Goal: Information Seeking & Learning: Learn about a topic

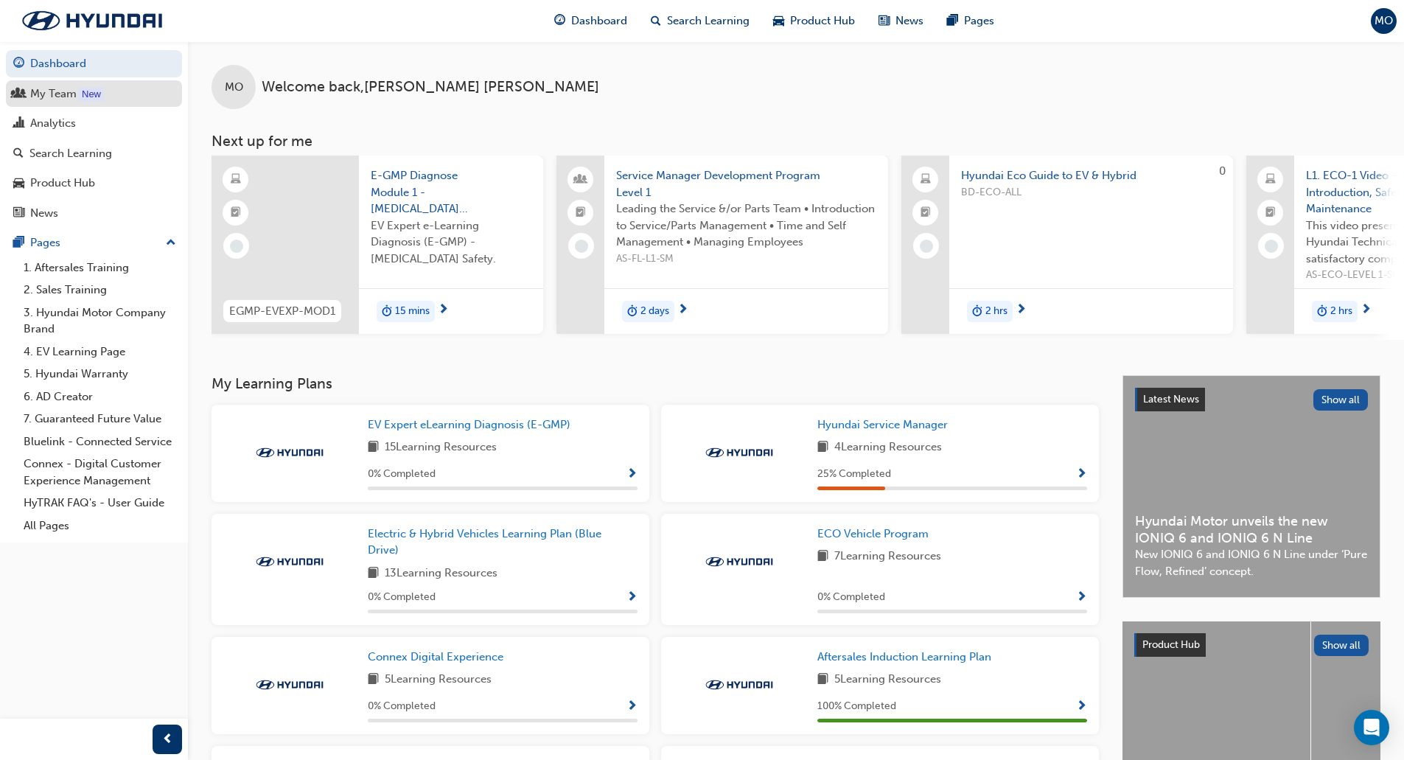
click at [51, 103] on link "My Team New" at bounding box center [94, 93] width 176 height 27
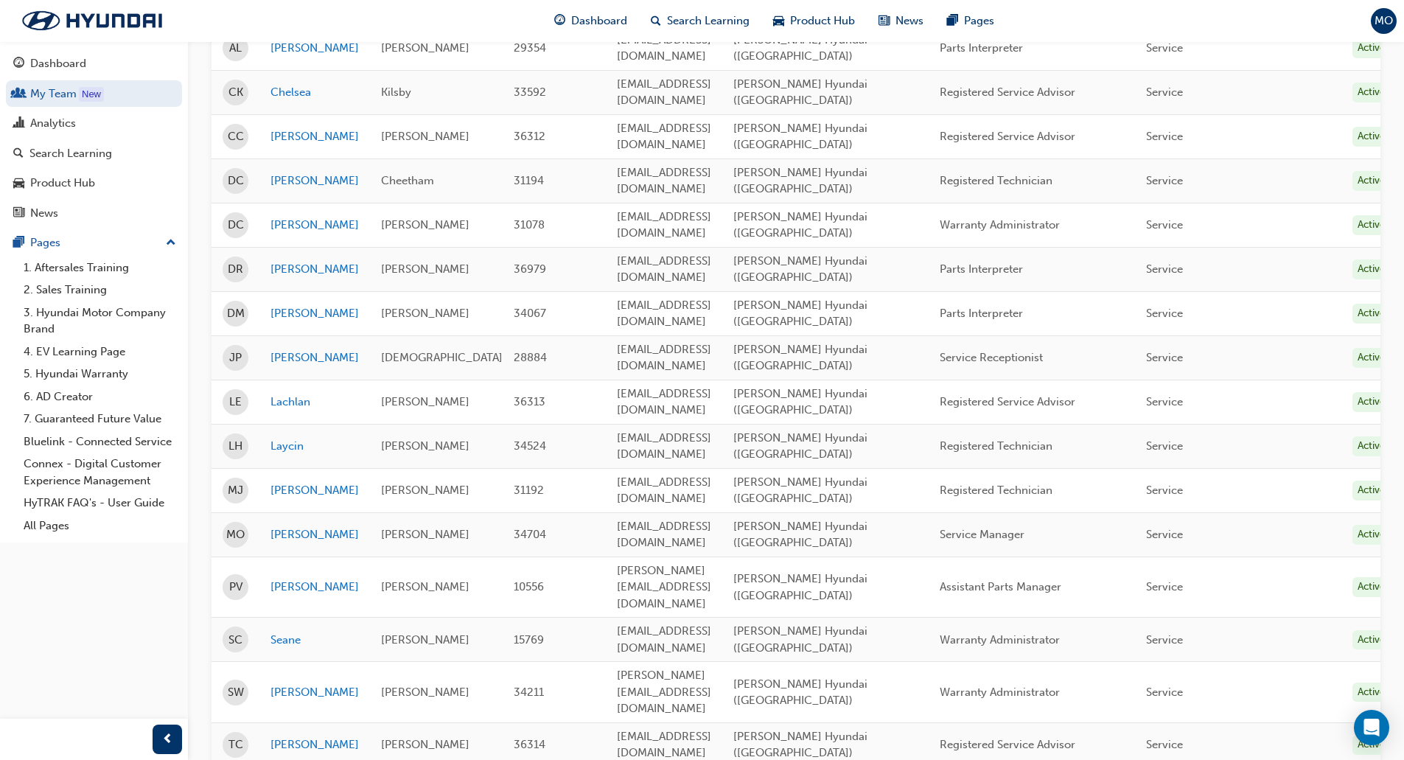
scroll to position [453, 0]
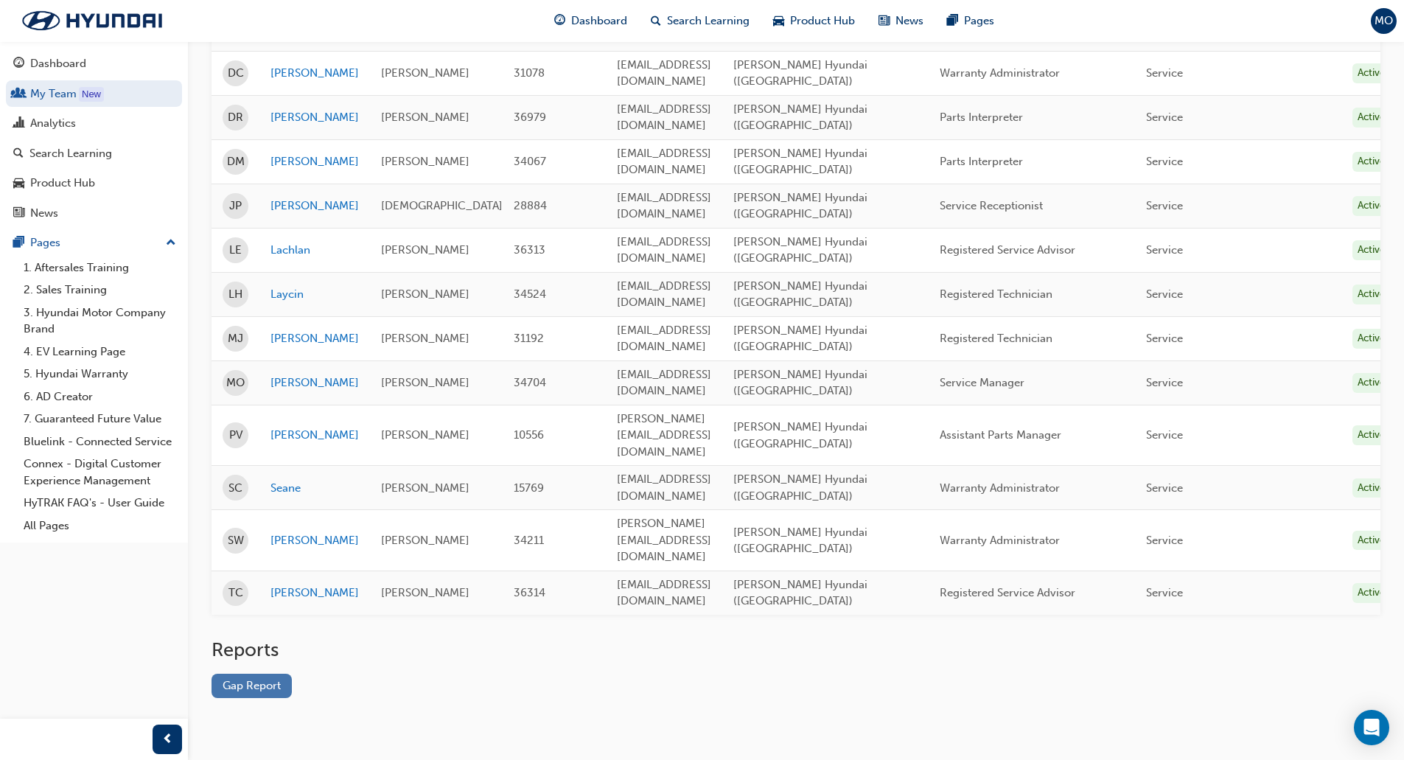
click at [249, 674] on link "Gap Report" at bounding box center [252, 686] width 80 height 24
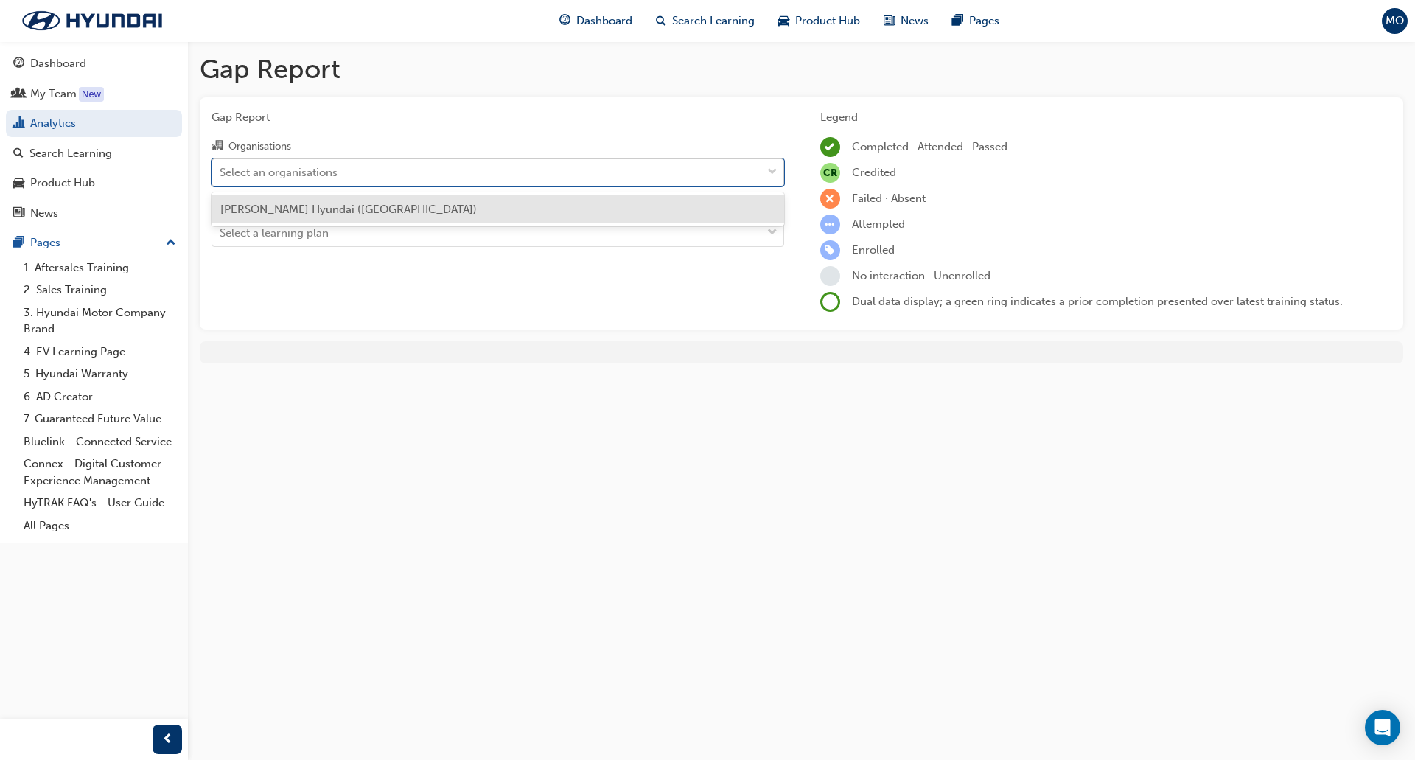
click at [268, 175] on div "Select an organisations" at bounding box center [279, 172] width 118 height 17
click at [221, 175] on input "Organisations option Maughan Thiem Hyundai (Cheltenham) focused, 1 of 1. 1 resu…" at bounding box center [220, 171] width 1 height 13
click at [270, 204] on span "[PERSON_NAME] Hyundai ([GEOGRAPHIC_DATA])" at bounding box center [348, 209] width 257 height 13
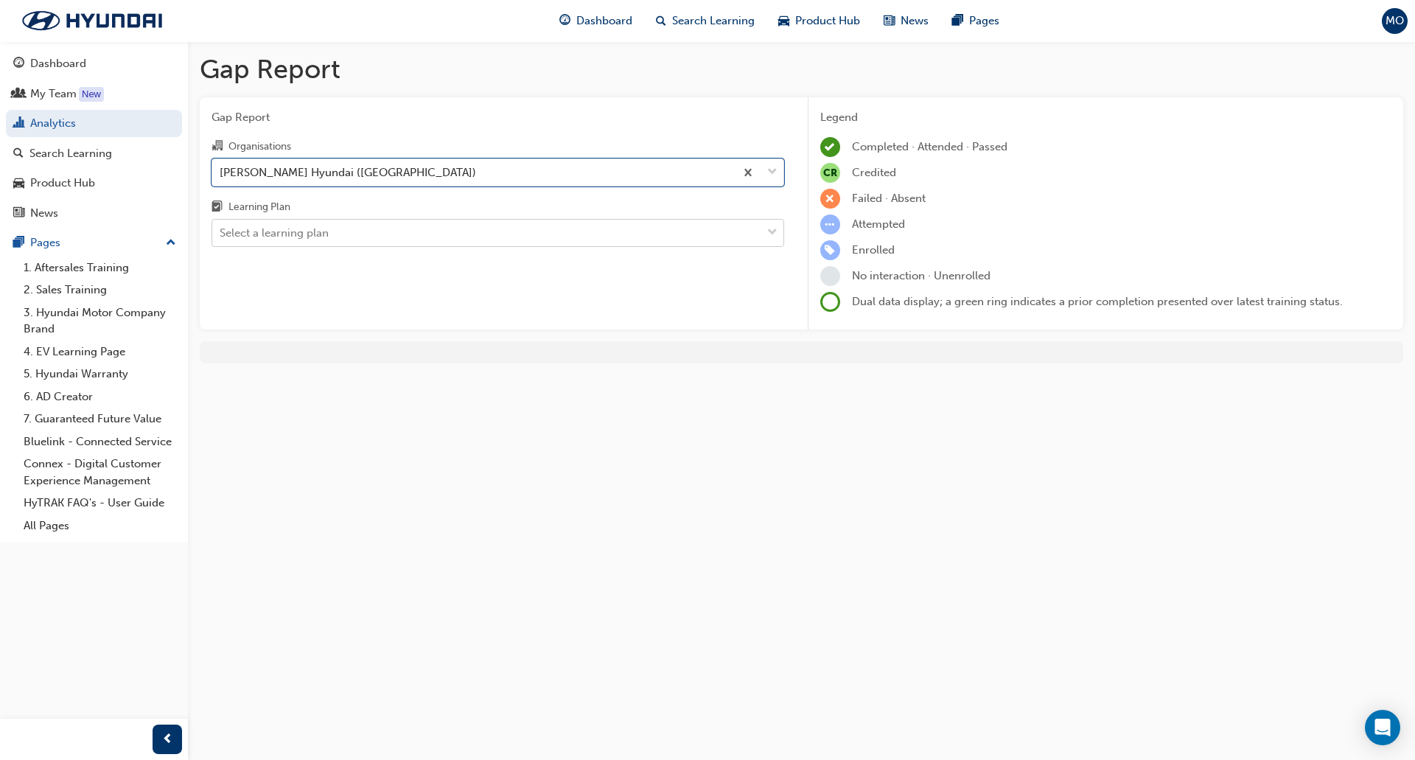
click at [268, 234] on div "Select a learning plan" at bounding box center [274, 233] width 109 height 17
click at [221, 234] on input "Learning Plan Select a learning plan" at bounding box center [220, 232] width 1 height 13
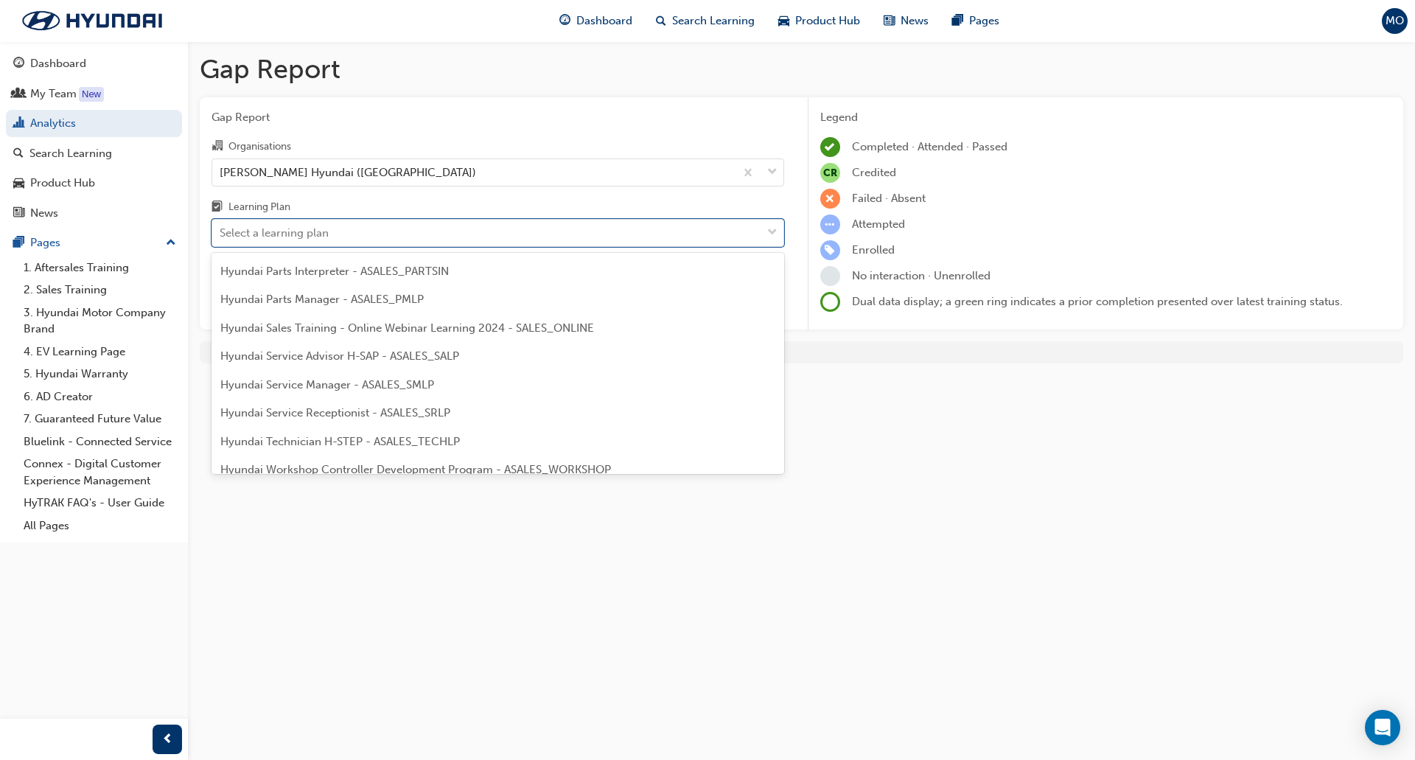
scroll to position [369, 0]
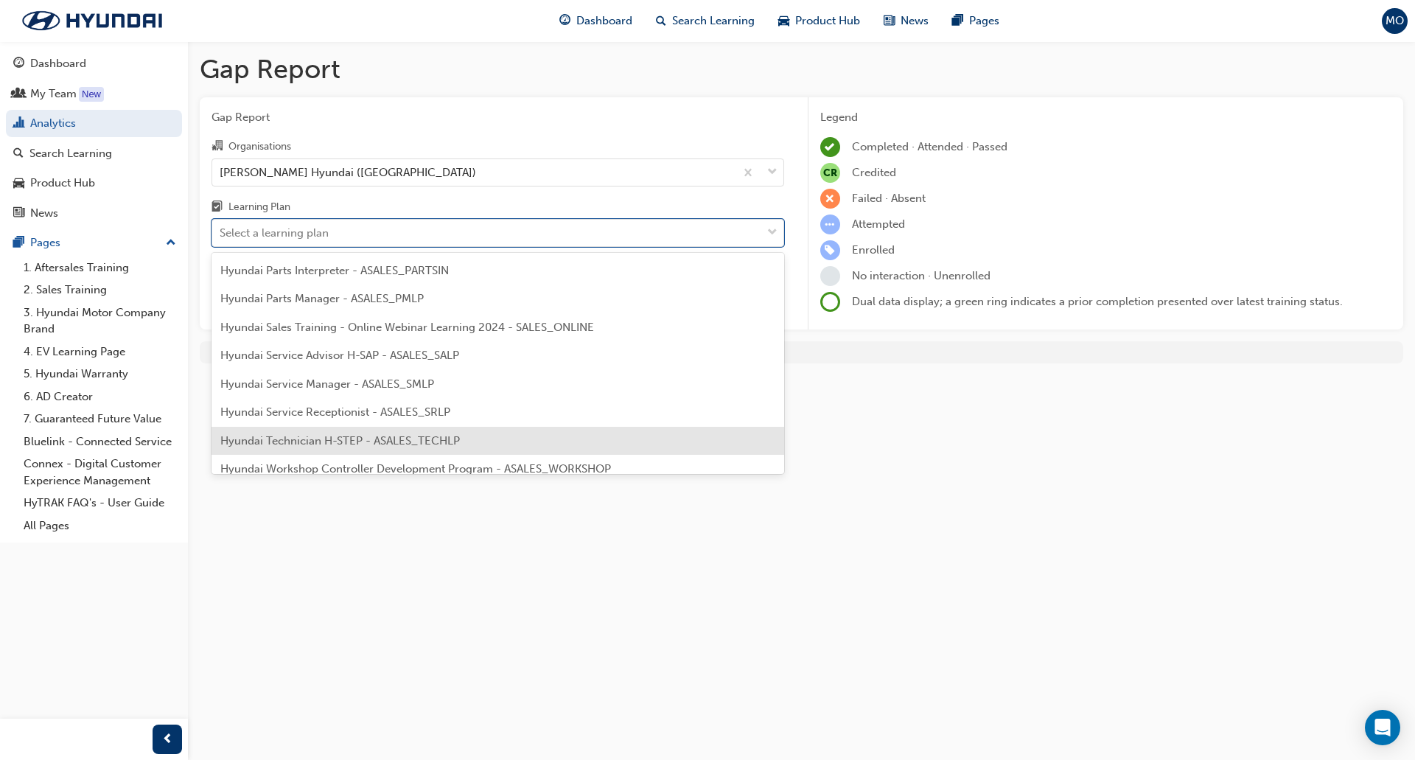
click at [387, 446] on span "Hyundai Technician H-STEP - ASALES_TECHLP" at bounding box center [340, 440] width 240 height 13
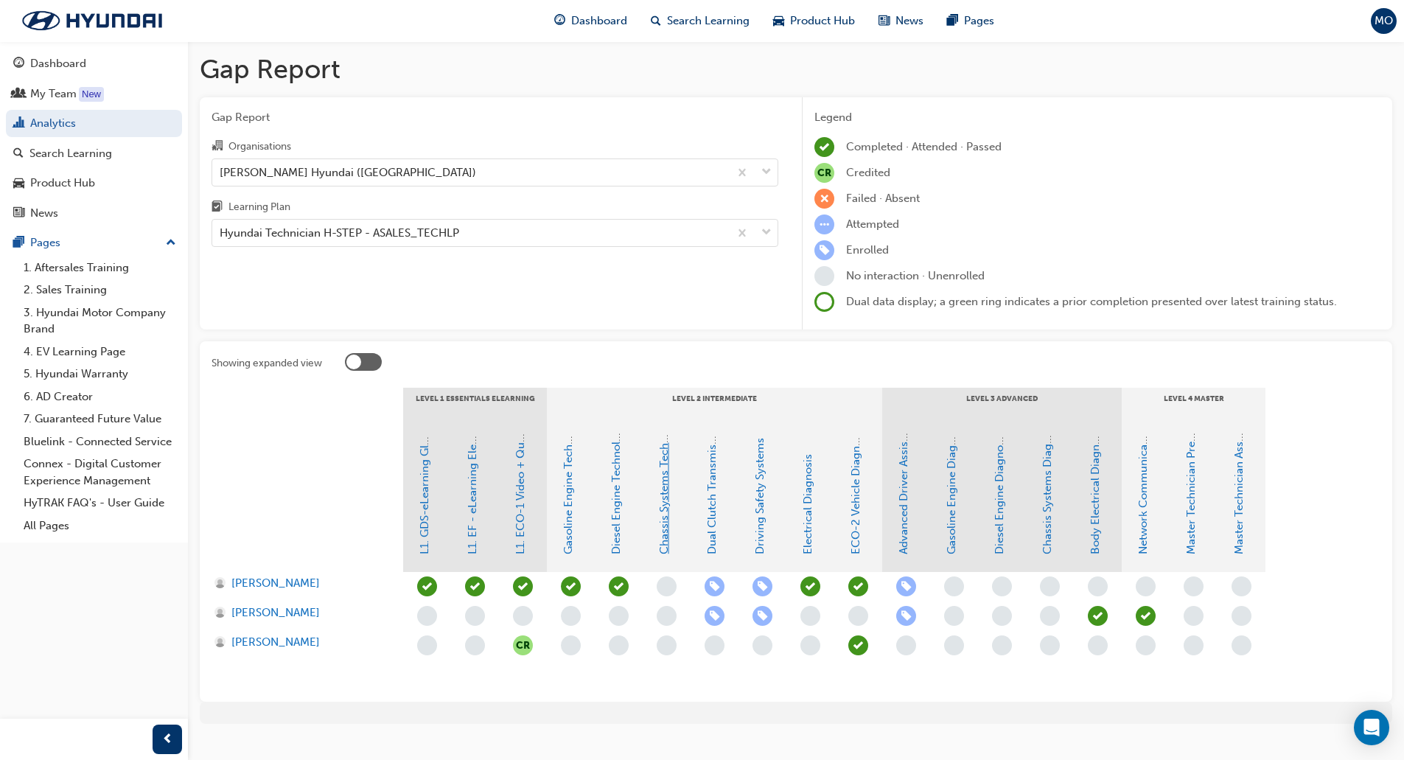
click at [670, 524] on link "Chassis Systems Technology" at bounding box center [663, 481] width 13 height 147
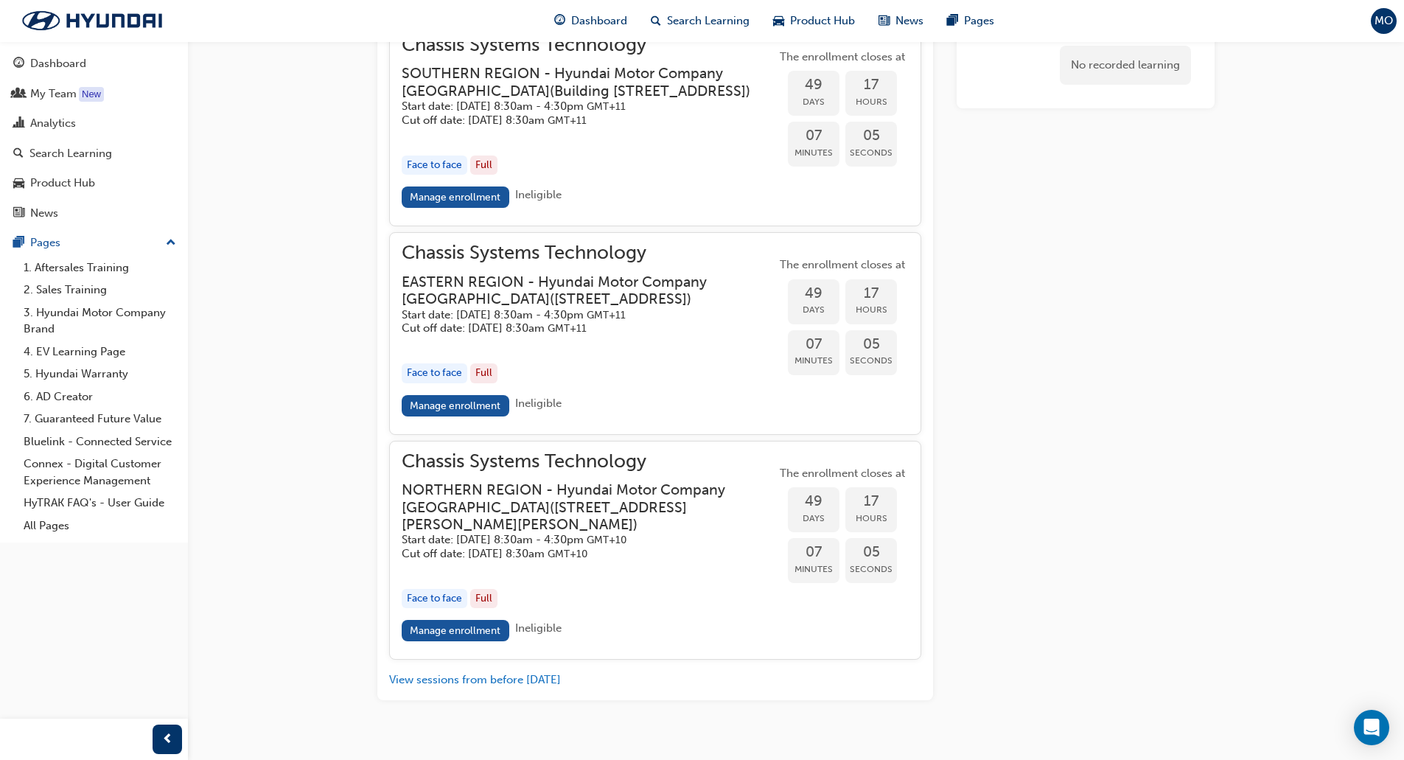
scroll to position [1386, 0]
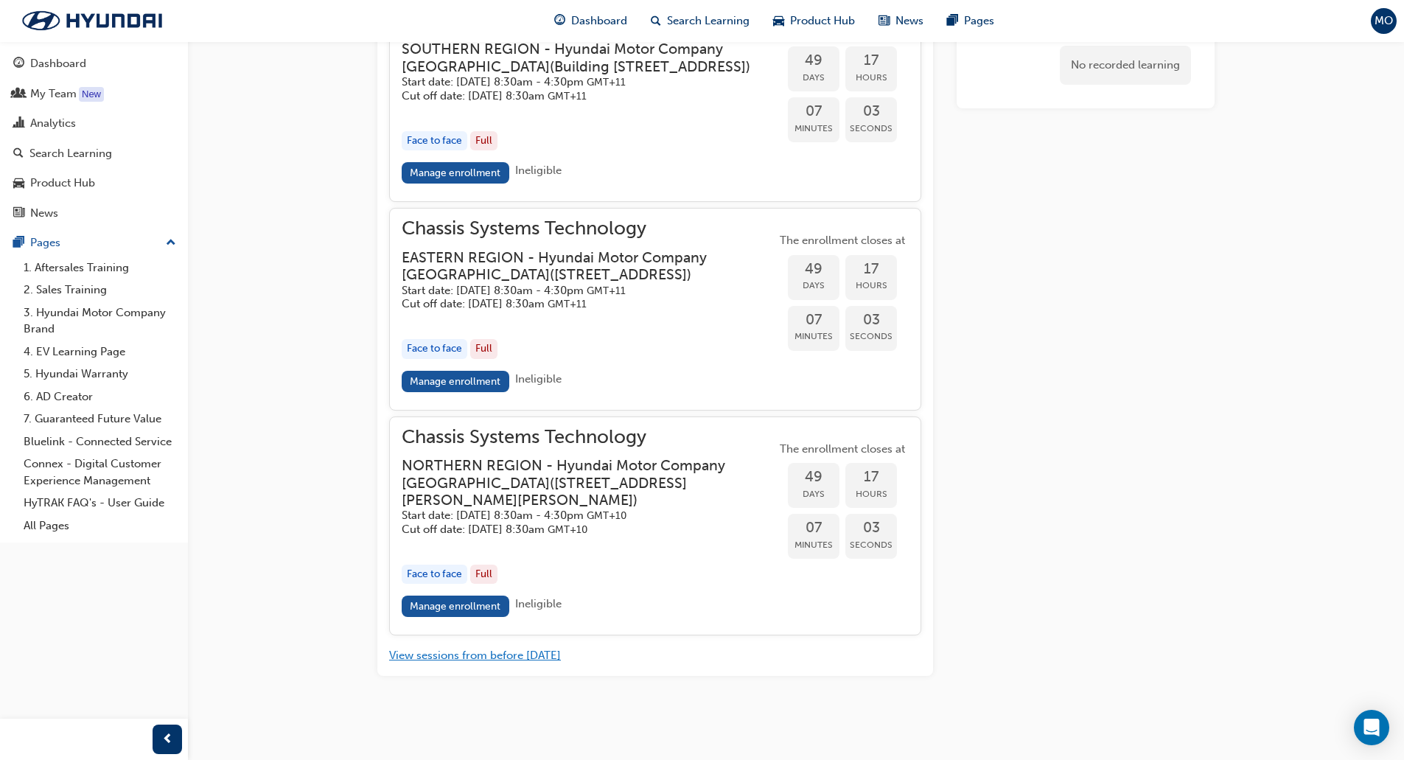
click at [537, 660] on button "View sessions from before [DATE]" at bounding box center [475, 655] width 172 height 17
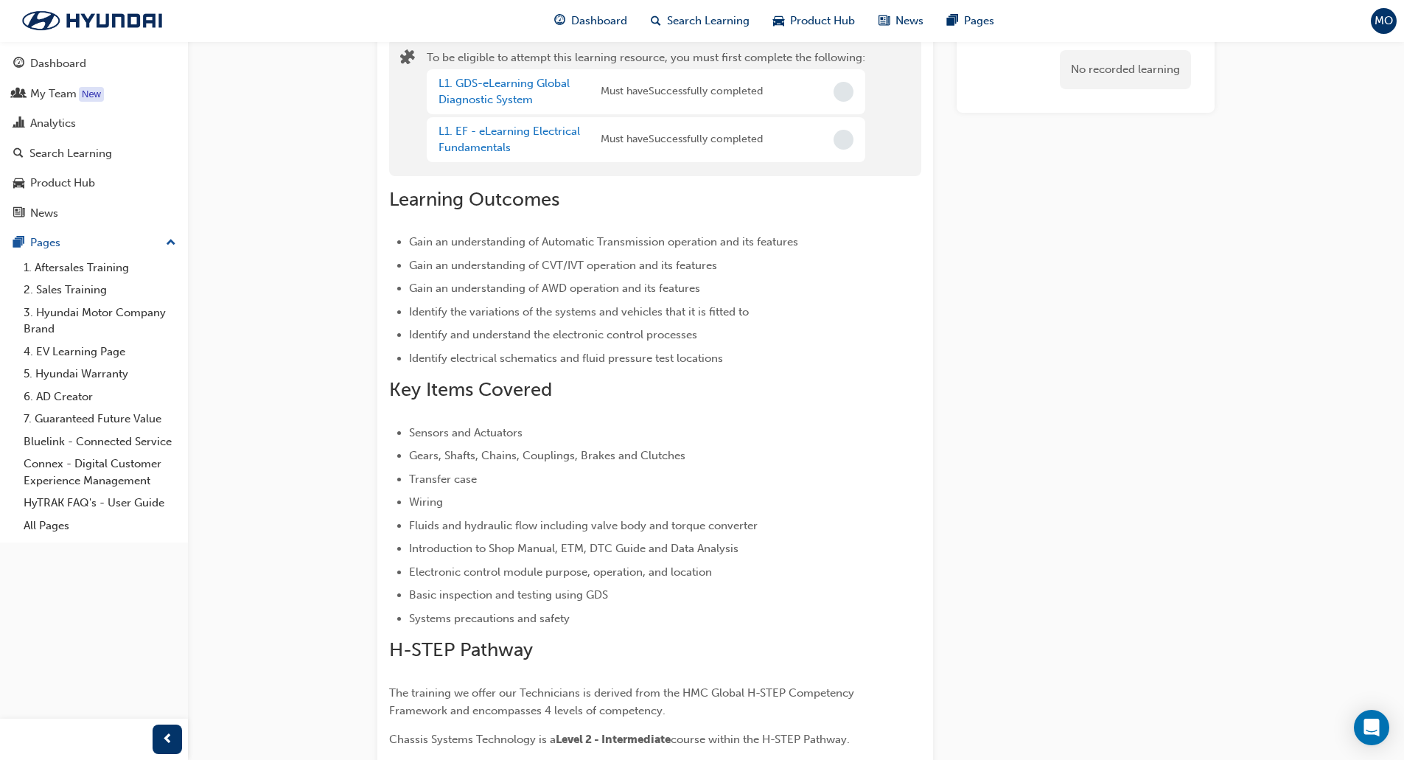
scroll to position [0, 0]
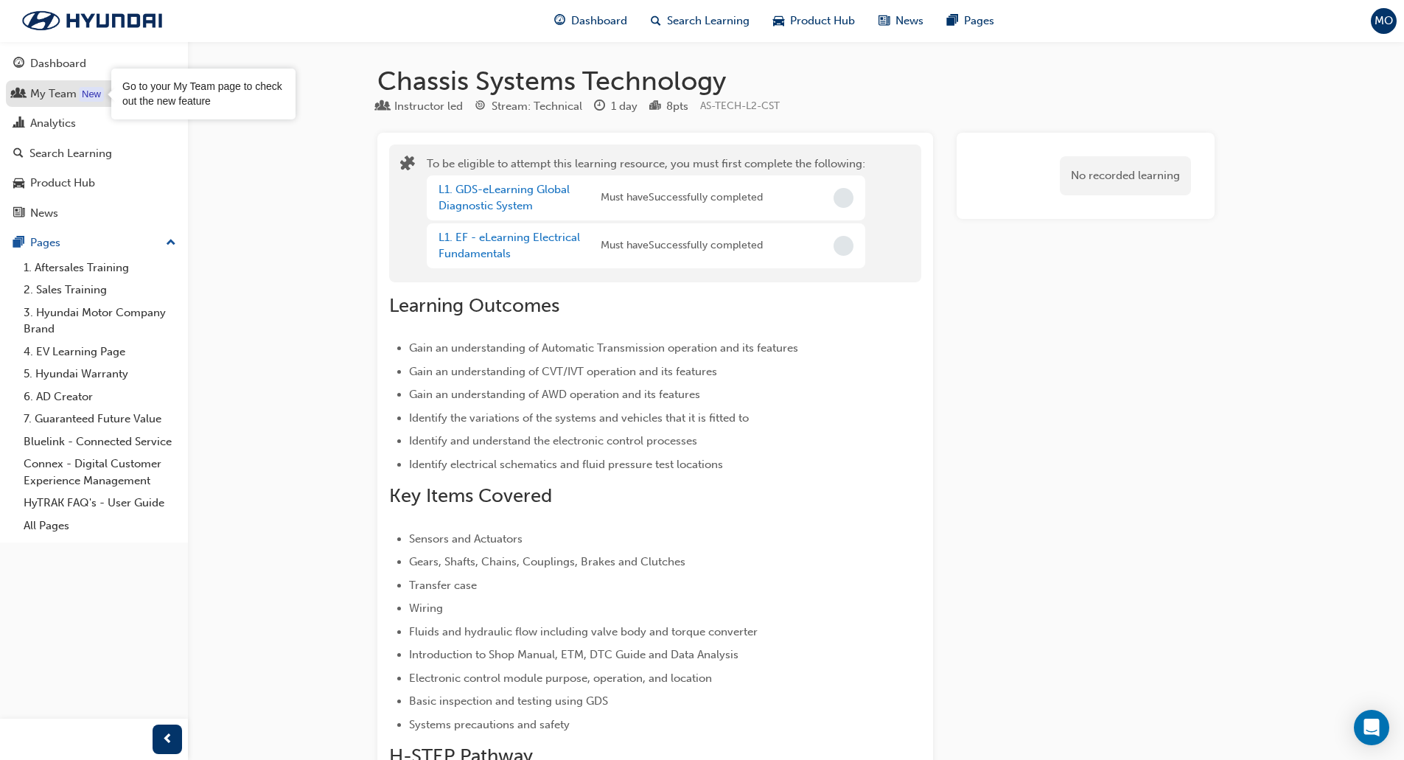
click at [90, 102] on div "New" at bounding box center [91, 94] width 25 height 15
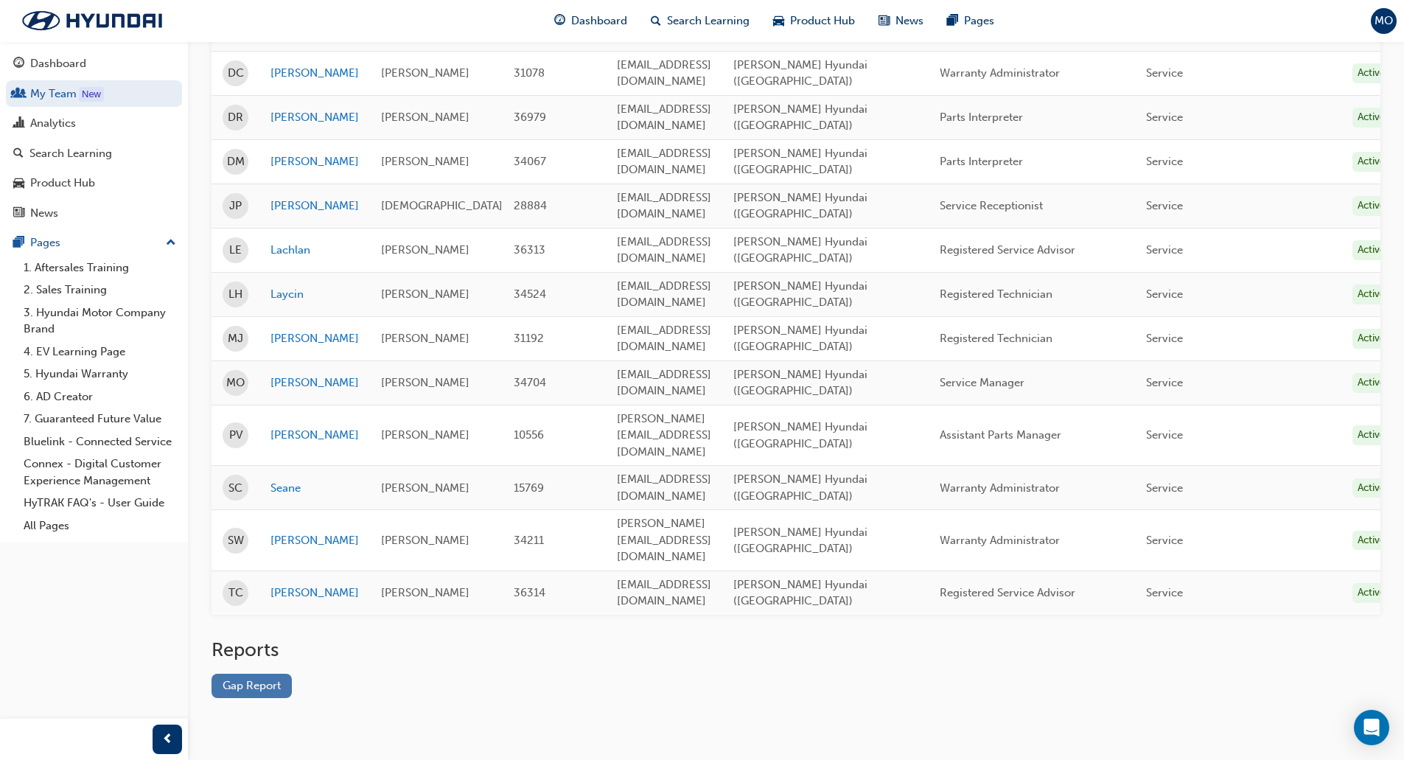
click at [244, 674] on link "Gap Report" at bounding box center [252, 686] width 80 height 24
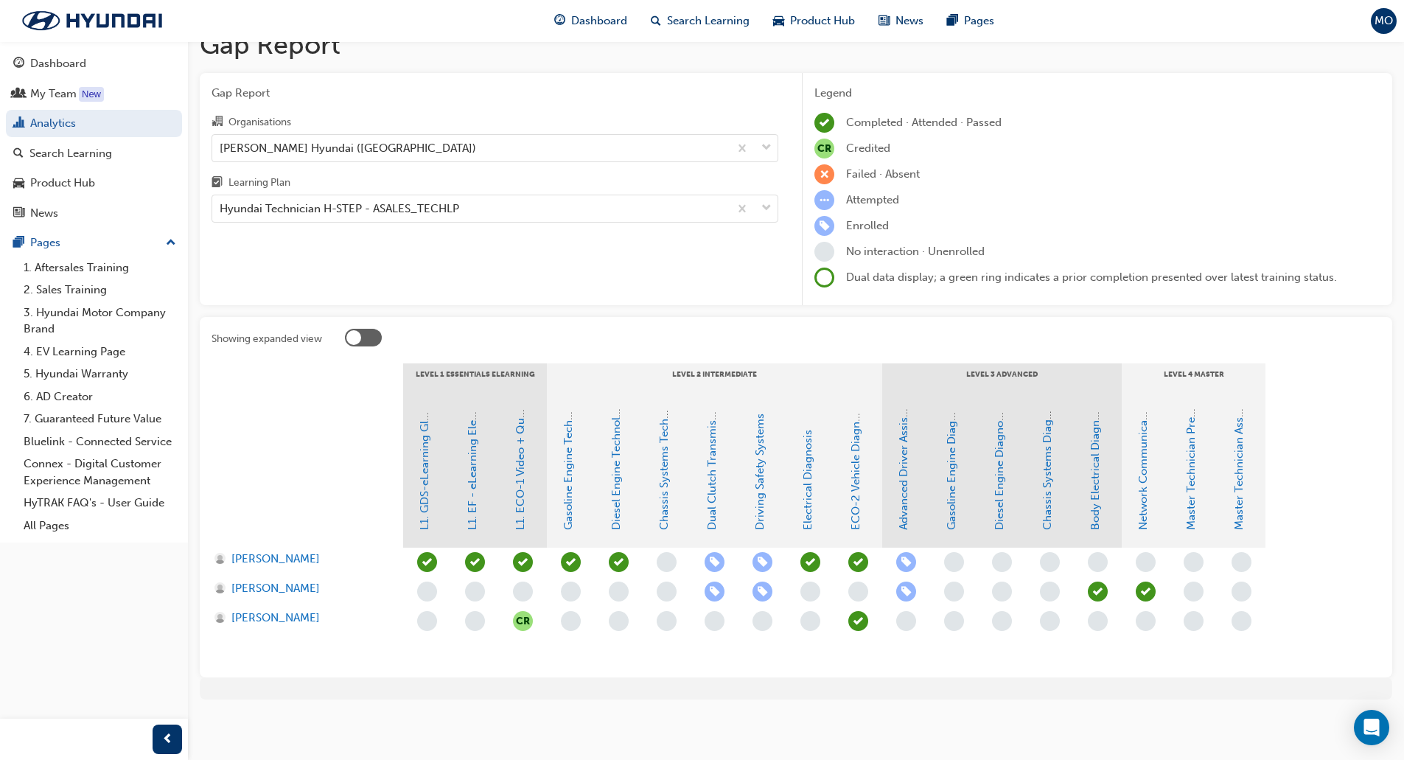
scroll to position [24, 0]
click at [463, 203] on div "Hyundai Technician H-STEP - ASALES_TECHLP" at bounding box center [470, 209] width 517 height 26
click at [221, 203] on input "Learning Plan Hyundai Technician H-STEP - ASALES_TECHLP" at bounding box center [220, 208] width 1 height 13
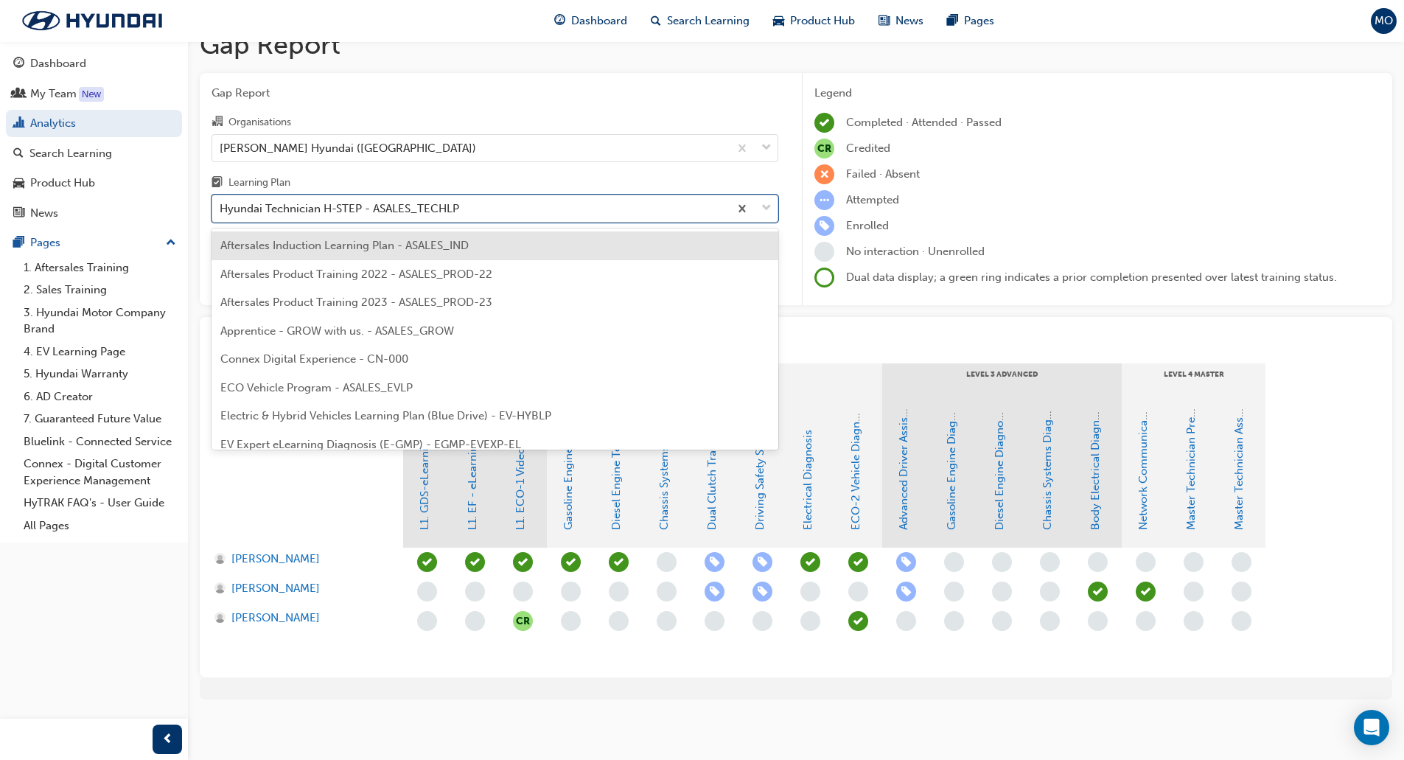
scroll to position [360, 0]
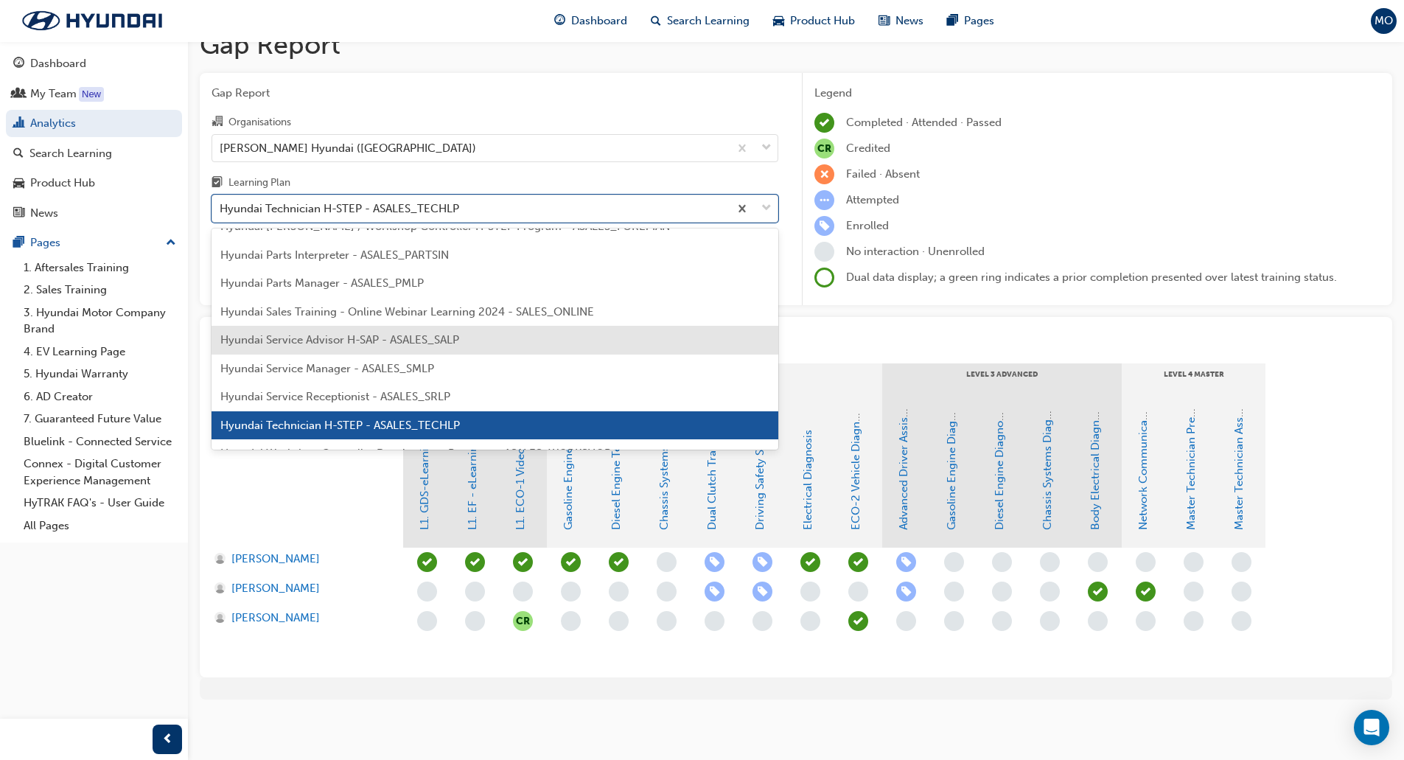
click at [344, 344] on span "Hyundai Service Advisor H-SAP - ASALES_SALP" at bounding box center [339, 339] width 239 height 13
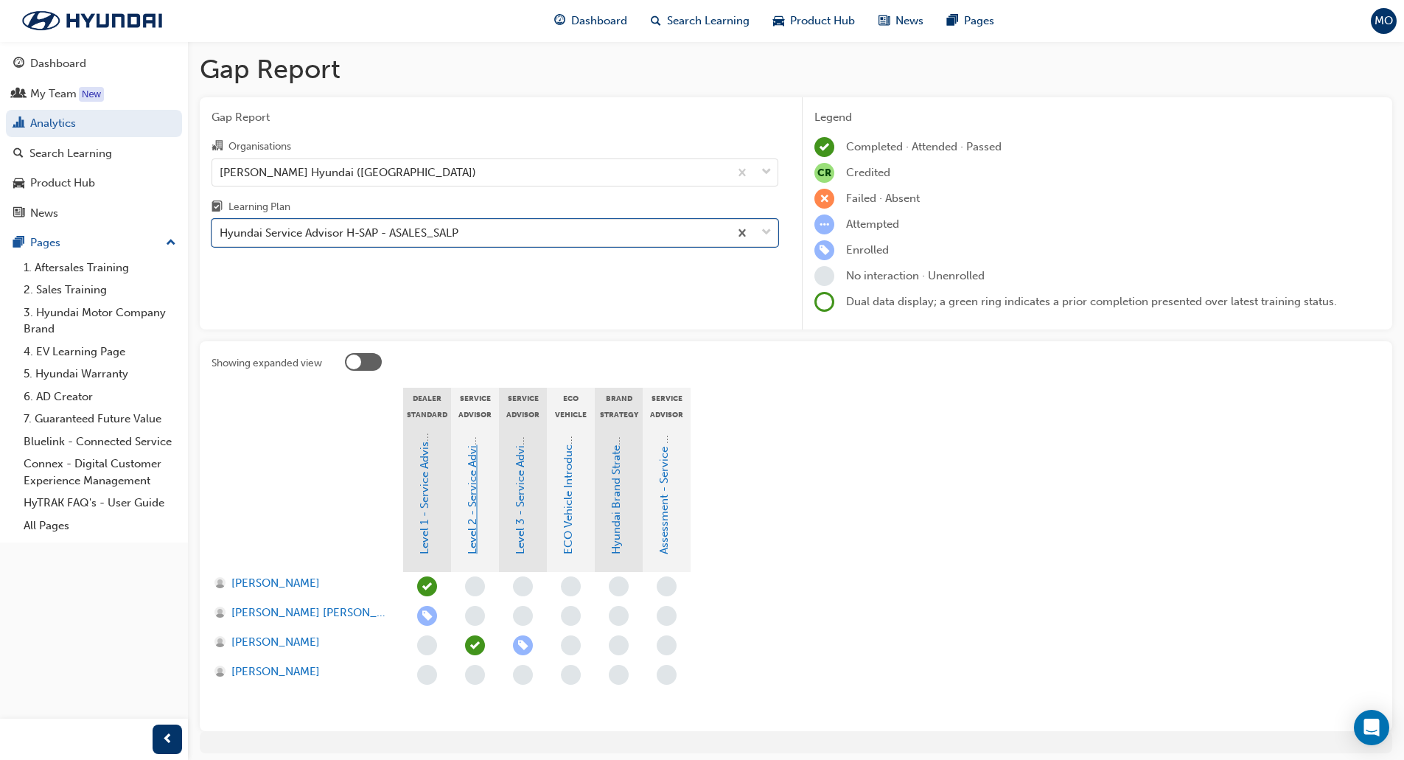
click at [469, 528] on link "Level 2 - Service Advisor Program" at bounding box center [472, 467] width 13 height 173
click at [317, 244] on div "Hyundai Service Advisor H-SAP - ASALES_SALP" at bounding box center [470, 233] width 517 height 26
click at [221, 239] on input "Learning Plan Hyundai Service Advisor H-SAP - ASALES_SALP" at bounding box center [220, 232] width 1 height 13
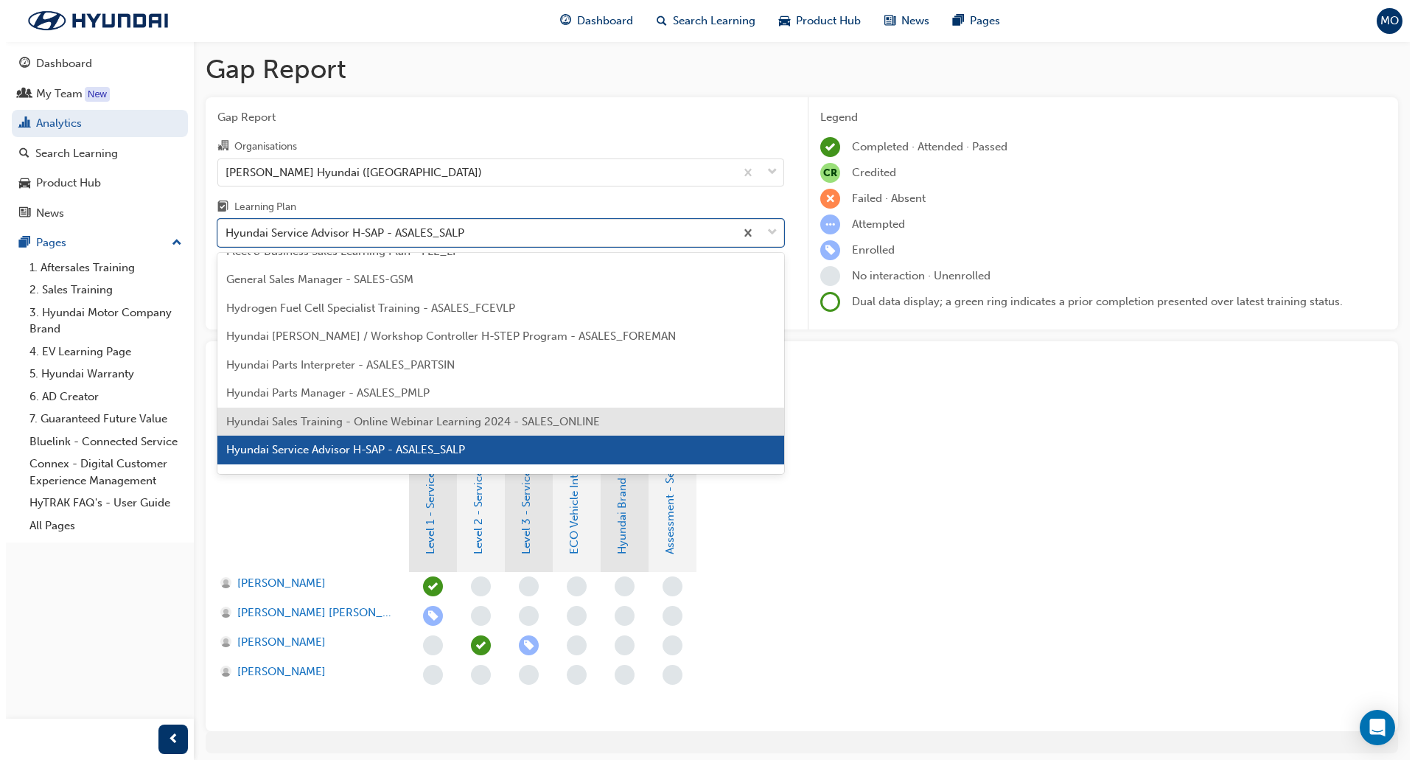
scroll to position [348, 0]
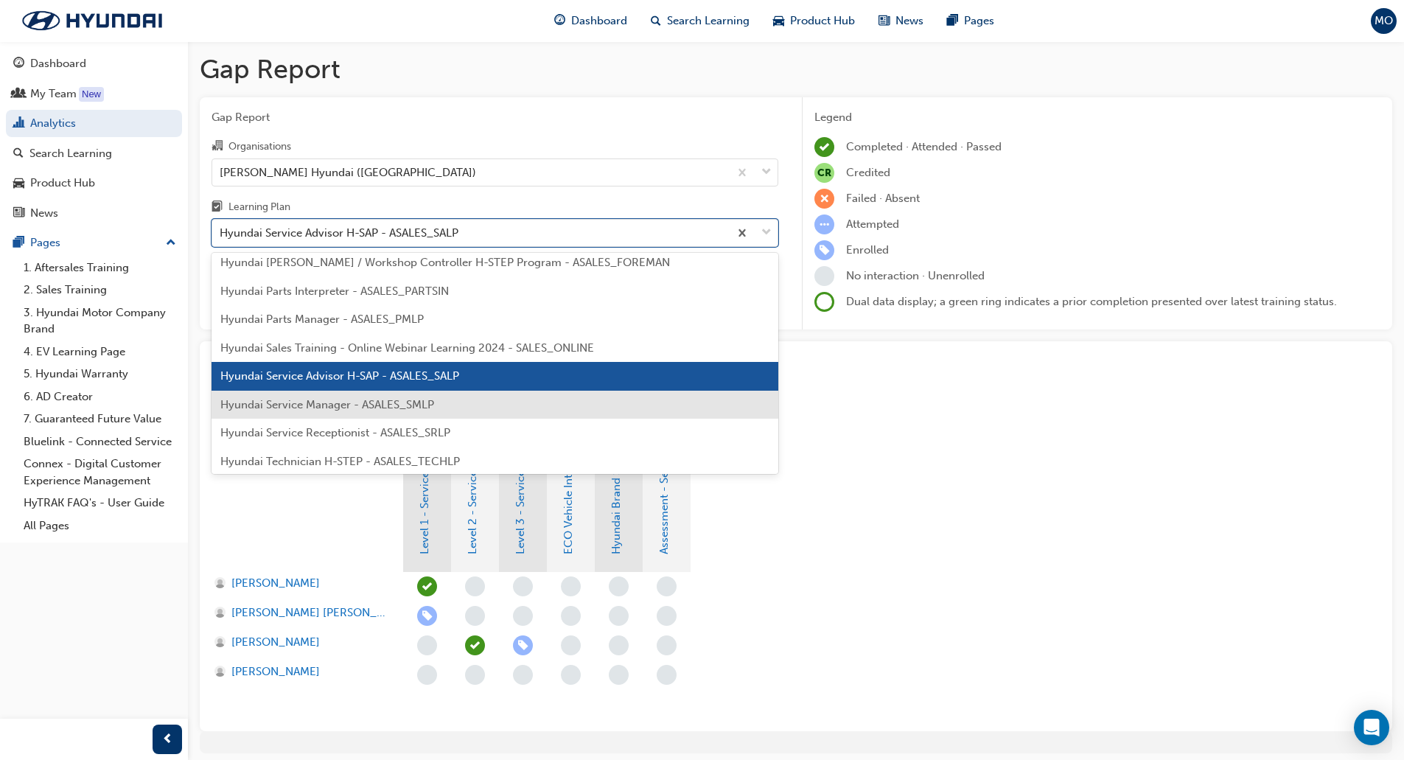
click at [420, 401] on span "Hyundai Service Manager - ASALES_SMLP" at bounding box center [327, 404] width 214 height 13
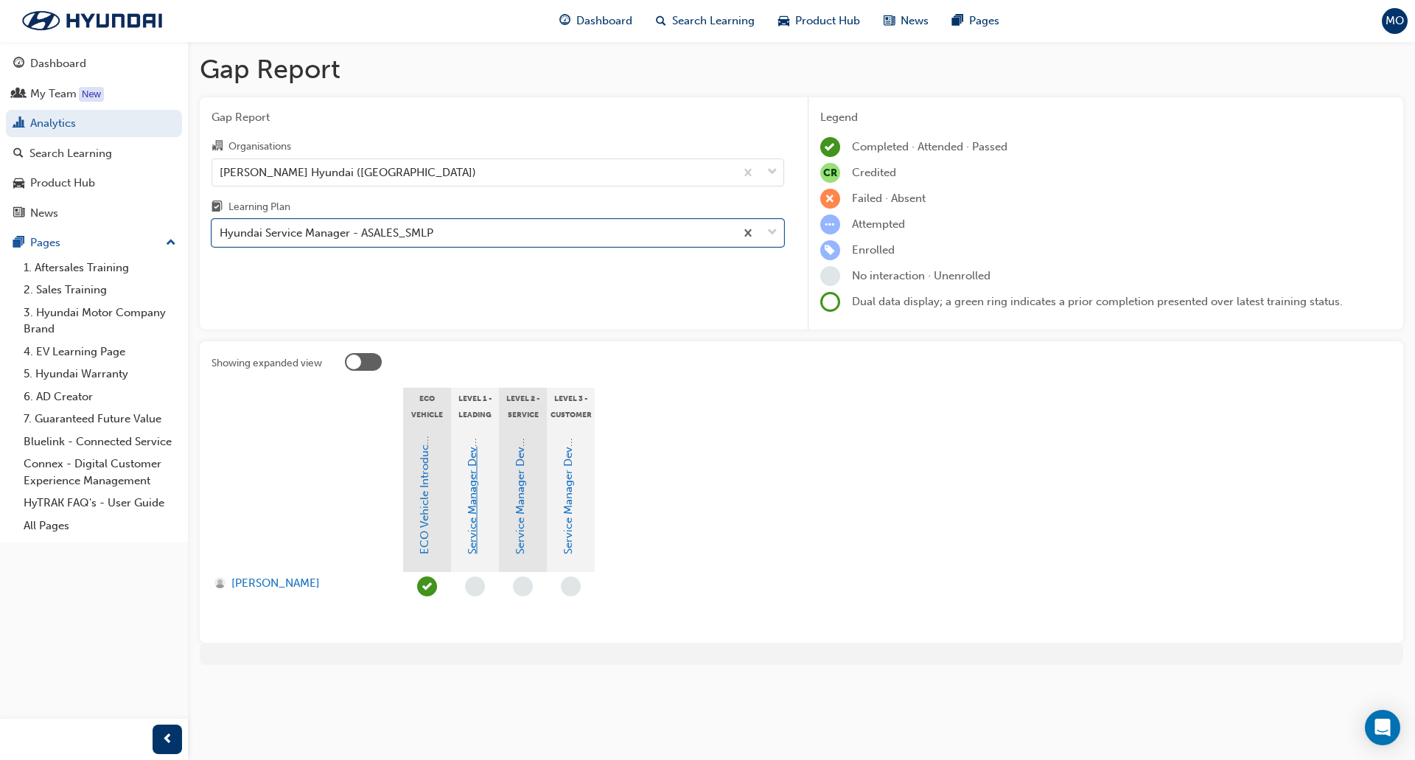
click at [471, 482] on link "Service Manager Development Program Level 1" at bounding box center [472, 434] width 13 height 242
click at [521, 481] on link "Service Manager Development Program Level 2" at bounding box center [520, 432] width 13 height 243
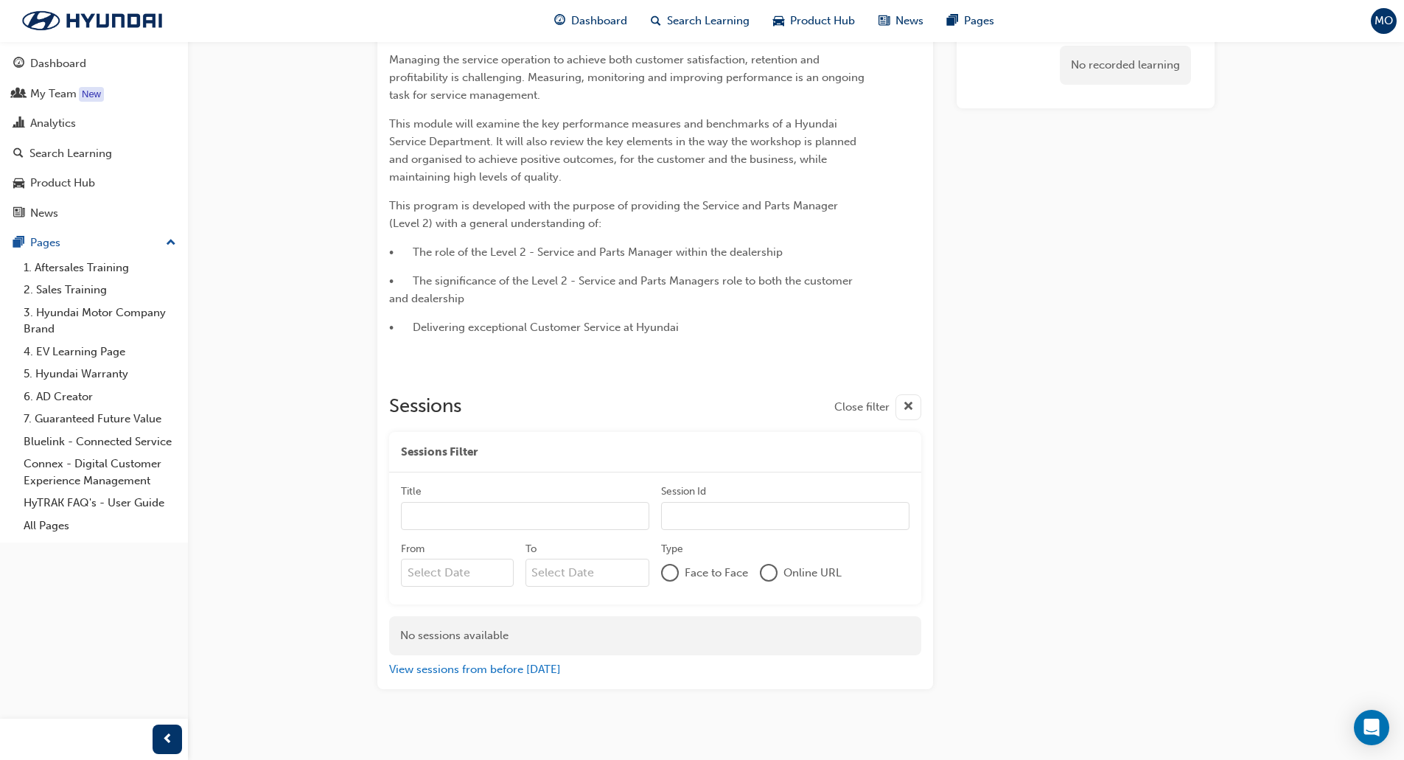
scroll to position [210, 0]
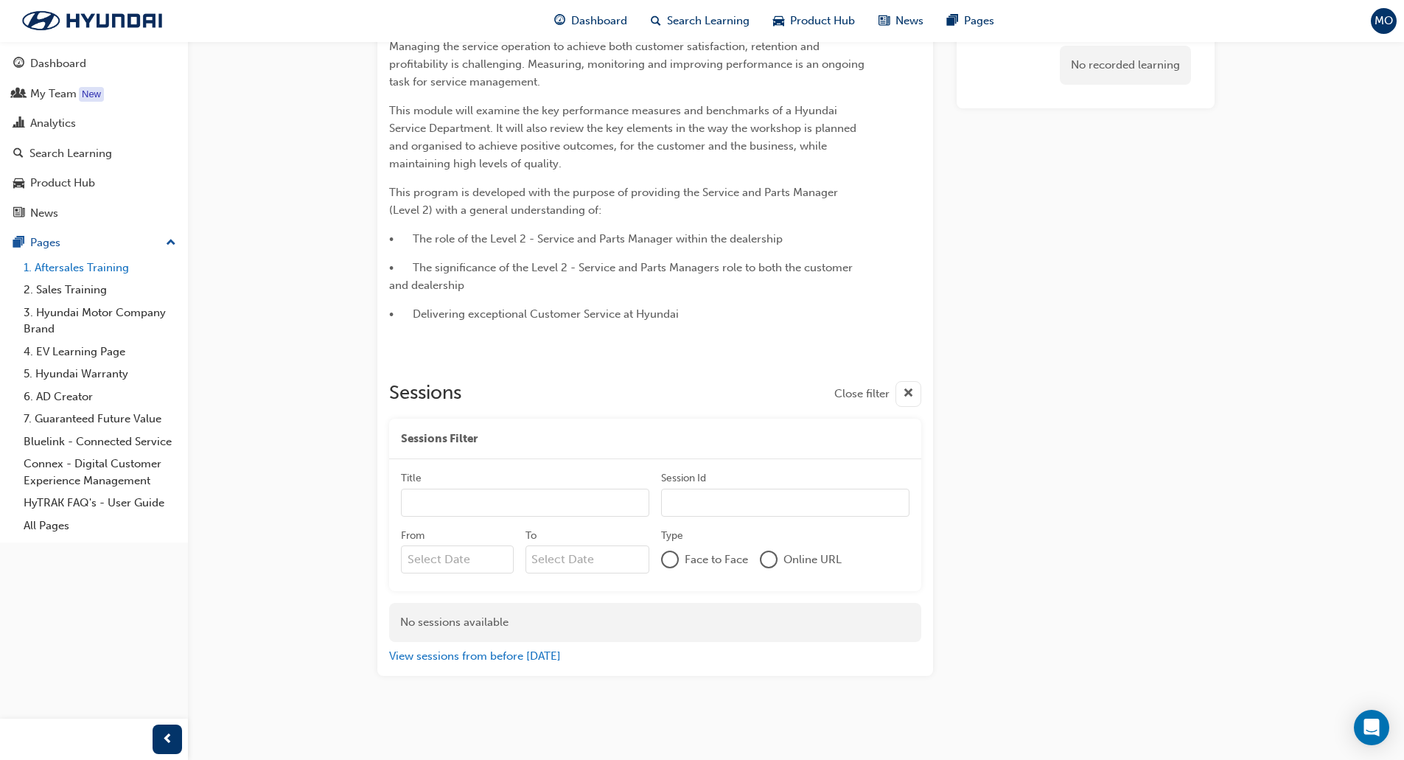
click at [111, 274] on link "1. Aftersales Training" at bounding box center [100, 268] width 164 height 23
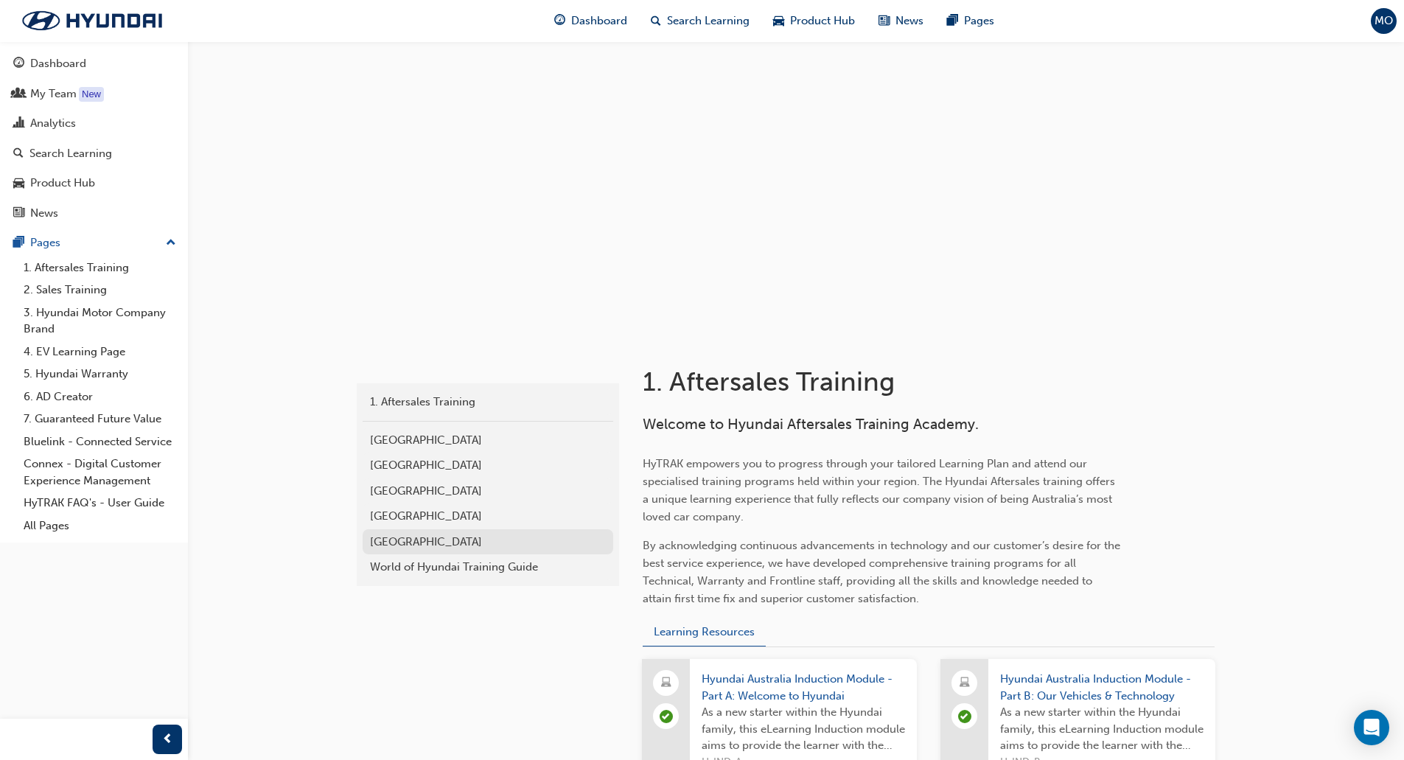
click at [419, 534] on div "[GEOGRAPHIC_DATA]" at bounding box center [488, 542] width 236 height 17
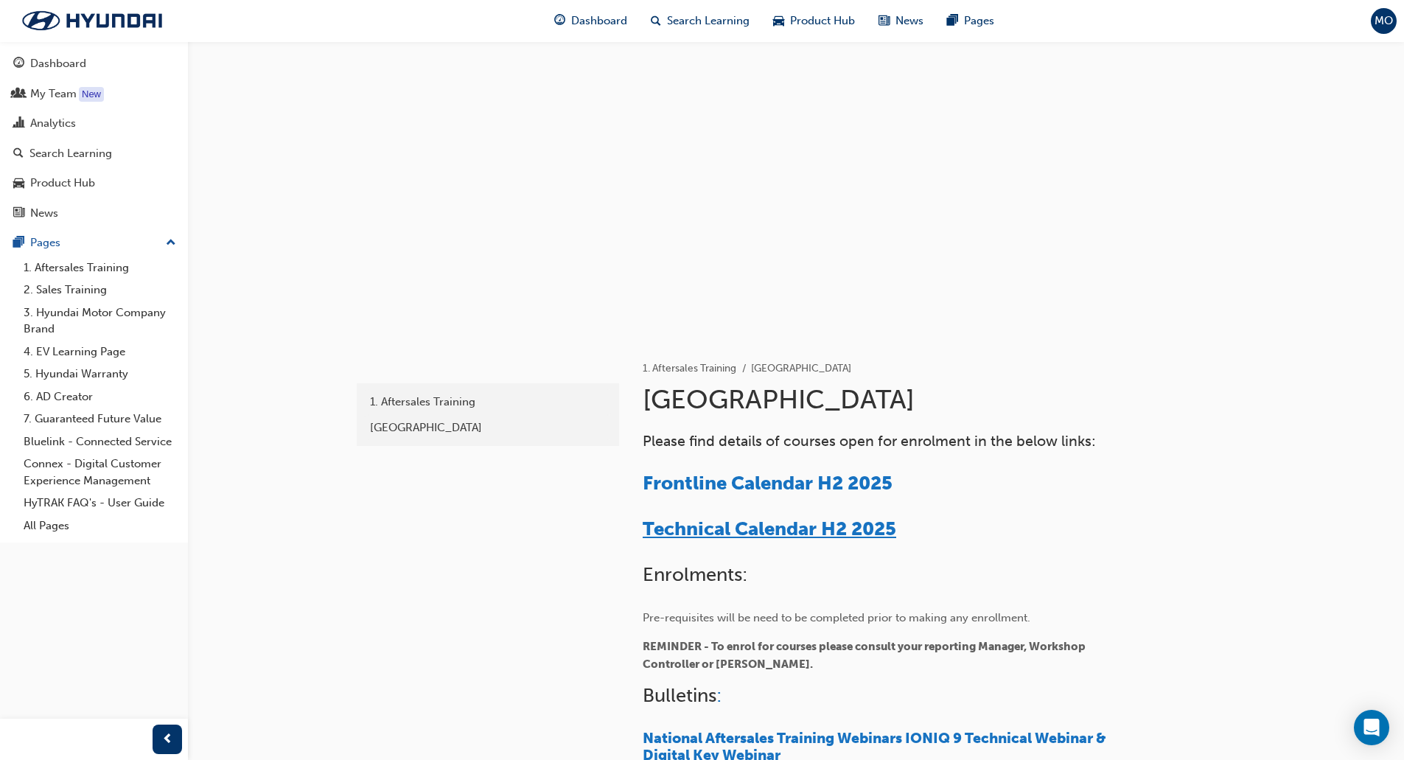
click at [770, 523] on span "Technical Calendar H2 2025" at bounding box center [770, 528] width 254 height 23
click at [100, 89] on div "New" at bounding box center [91, 94] width 25 height 15
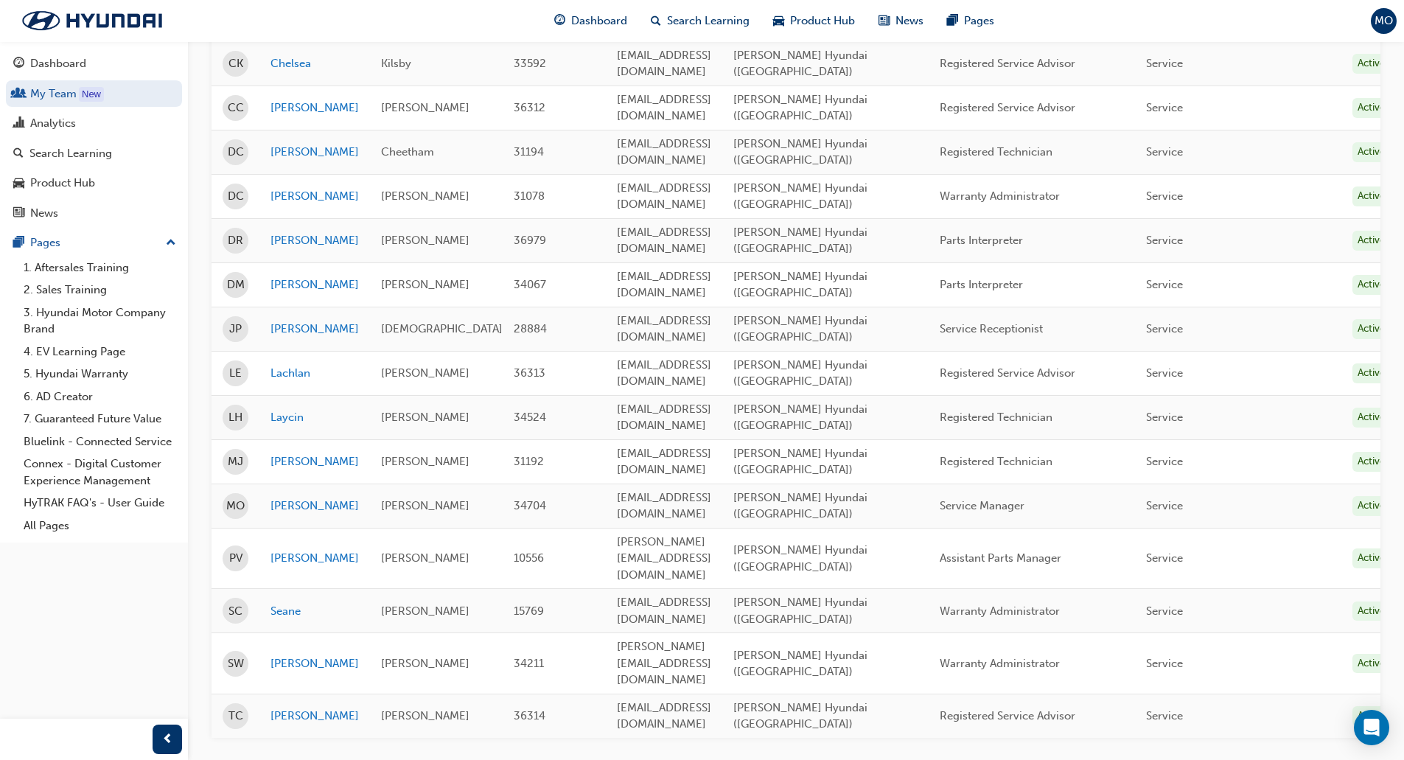
scroll to position [453, 0]
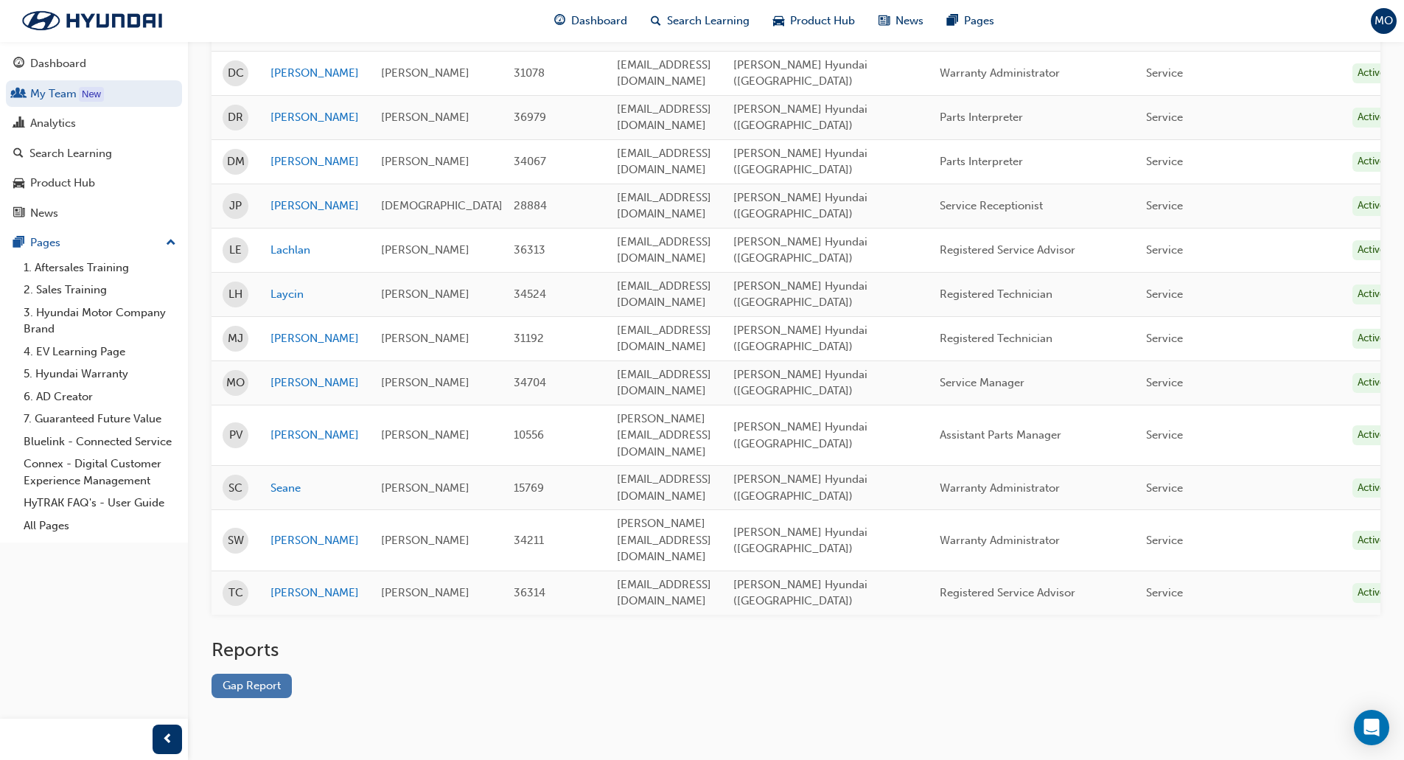
click at [254, 674] on link "Gap Report" at bounding box center [252, 686] width 80 height 24
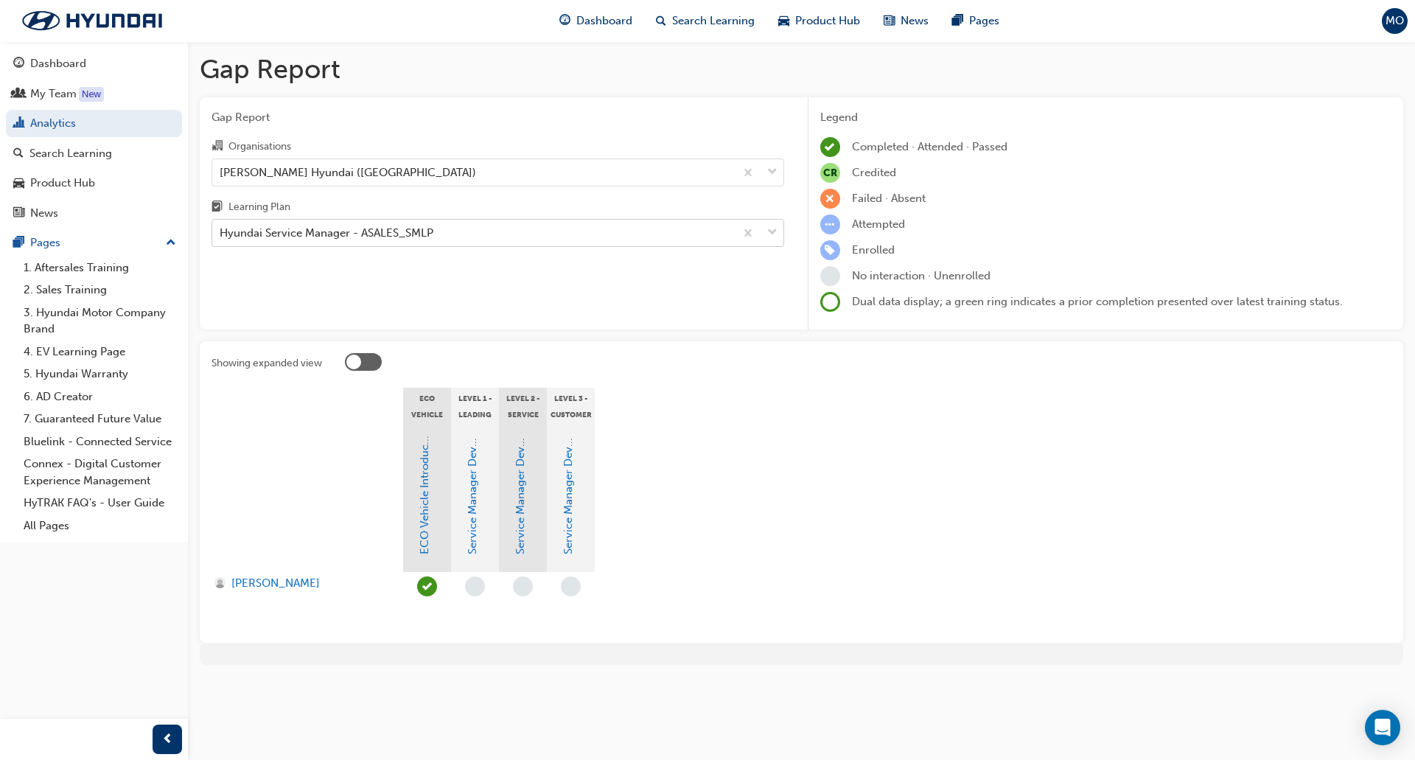
click at [301, 225] on div "Hyundai Service Manager - ASALES_SMLP" at bounding box center [327, 233] width 214 height 17
click at [221, 226] on input "Learning Plan Hyundai Service Manager - ASALES_SMLP" at bounding box center [220, 232] width 1 height 13
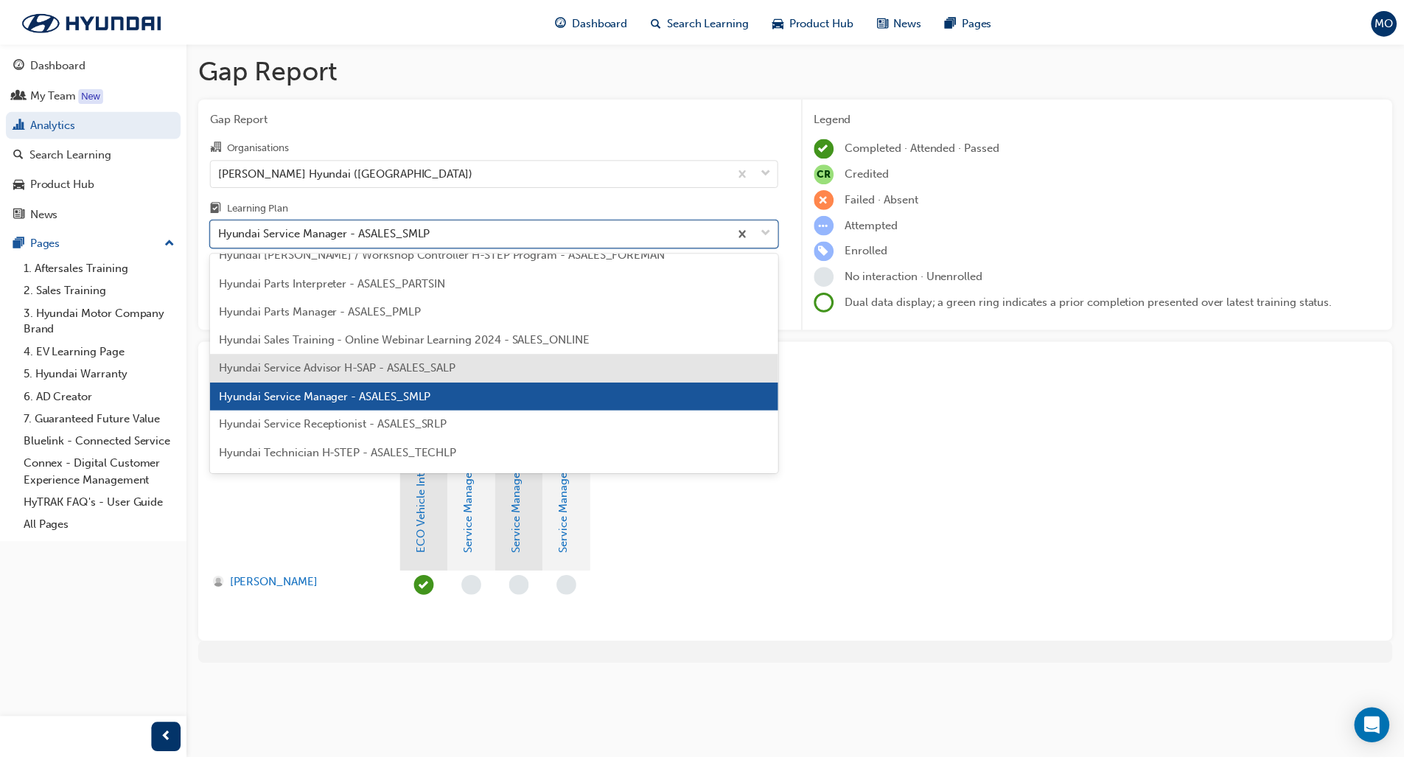
scroll to position [377, 0]
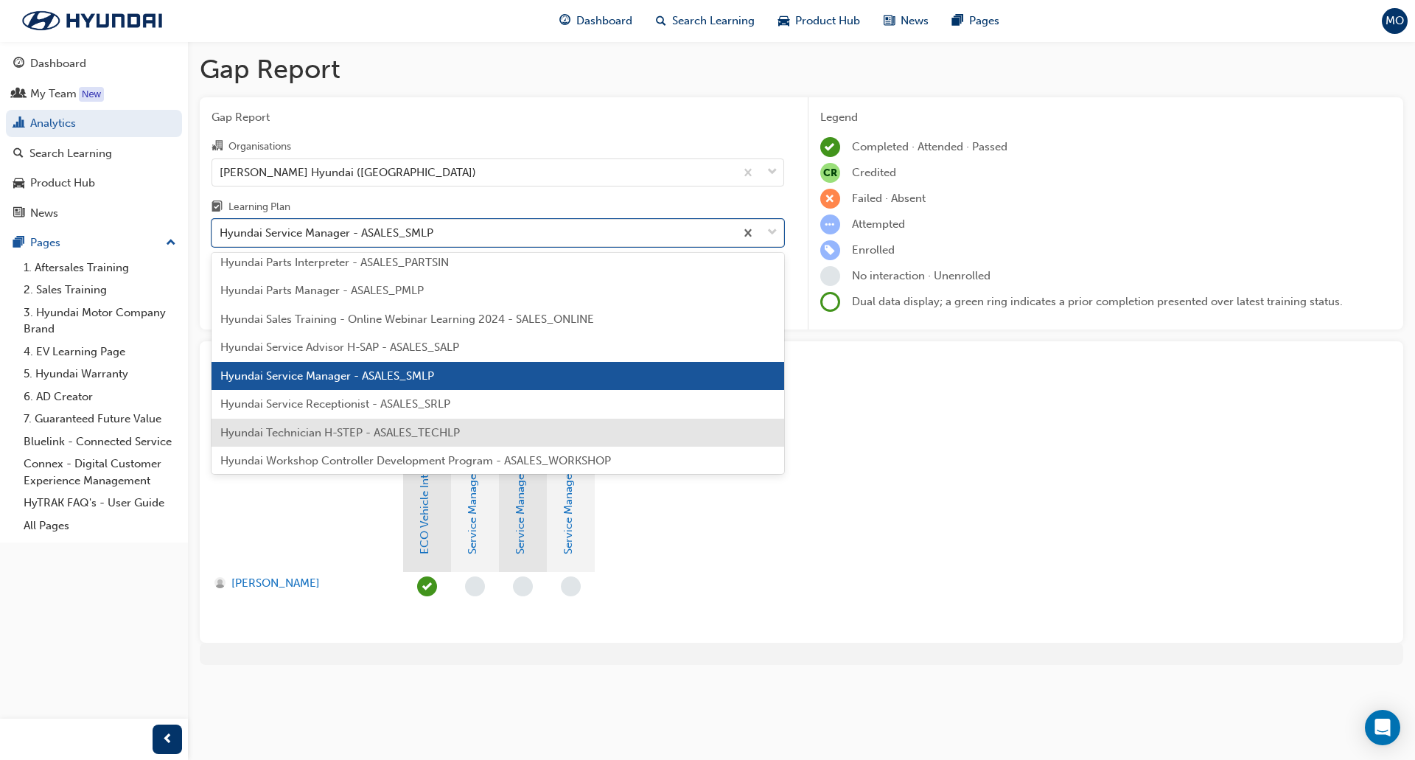
click at [320, 429] on span "Hyundai Technician H-STEP - ASALES_TECHLP" at bounding box center [340, 432] width 240 height 13
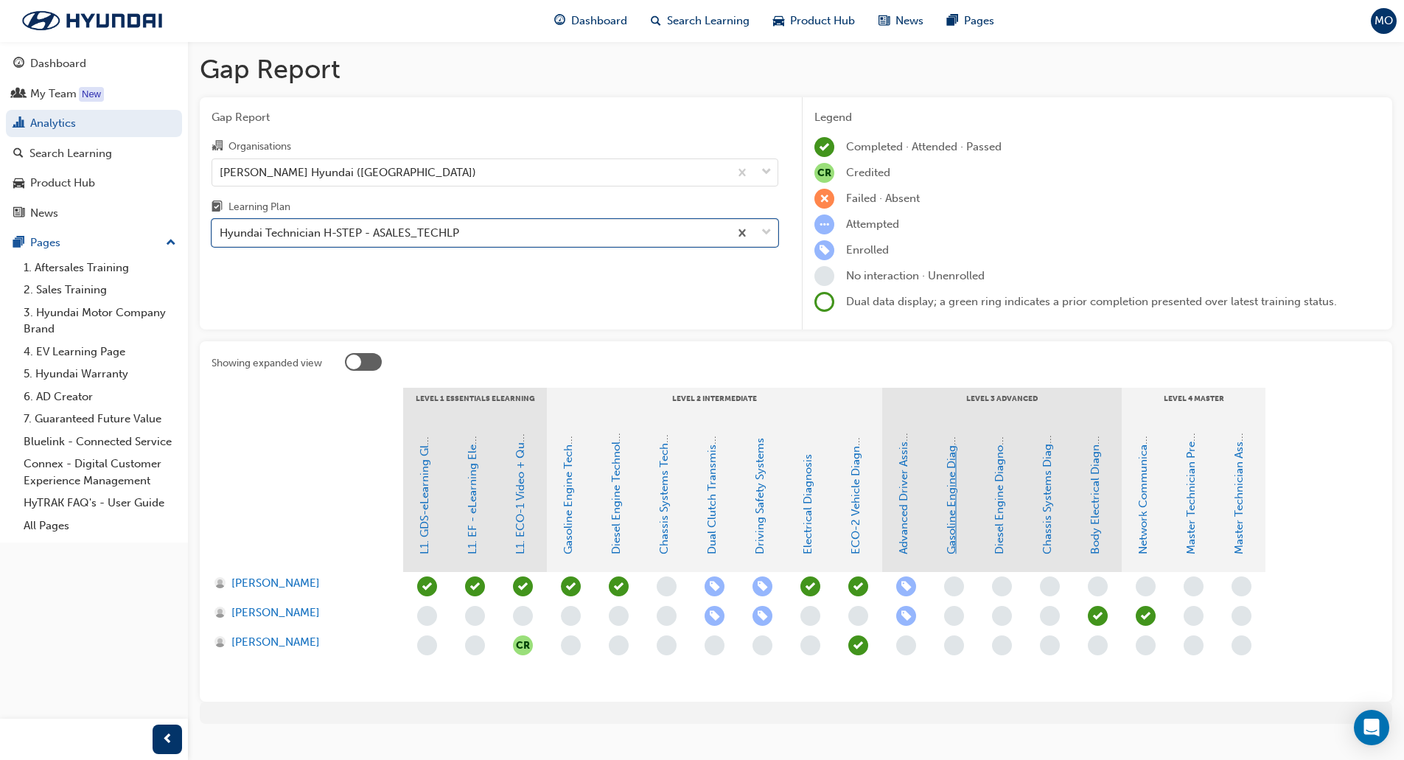
click at [949, 509] on link "Gasoline Engine Diagnosis" at bounding box center [951, 487] width 13 height 136
